Goal: Information Seeking & Learning: Learn about a topic

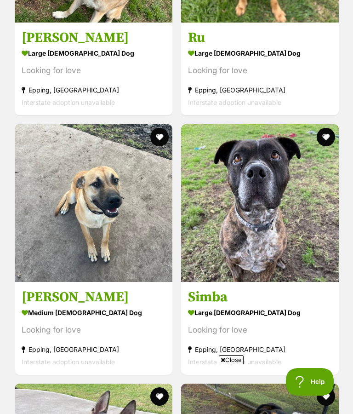
scroll to position [1633, 0]
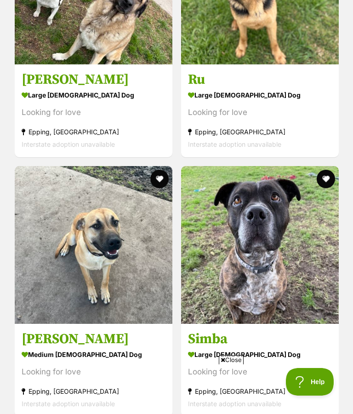
click at [100, 287] on img at bounding box center [94, 245] width 158 height 158
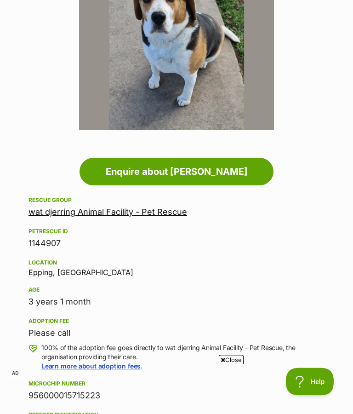
scroll to position [225, 0]
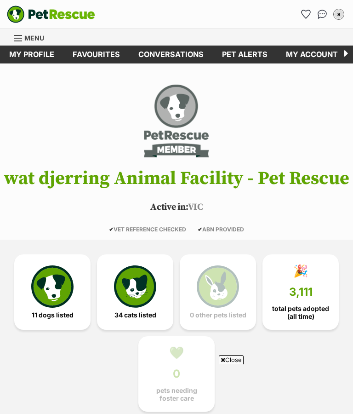
scroll to position [1178, 0]
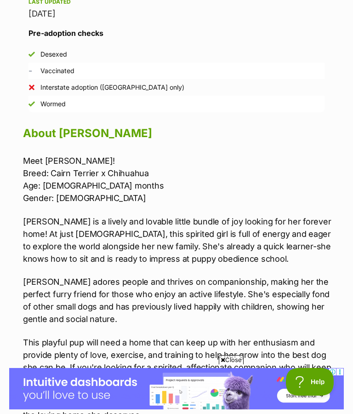
scroll to position [790, 0]
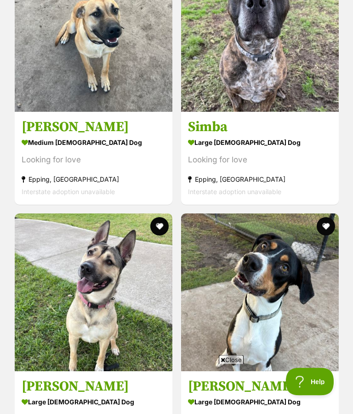
scroll to position [1846, 0]
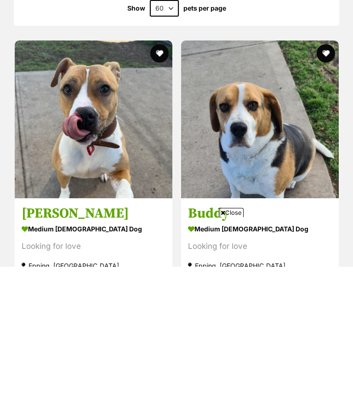
scroll to position [833, 0]
